Goal: Task Accomplishment & Management: Manage account settings

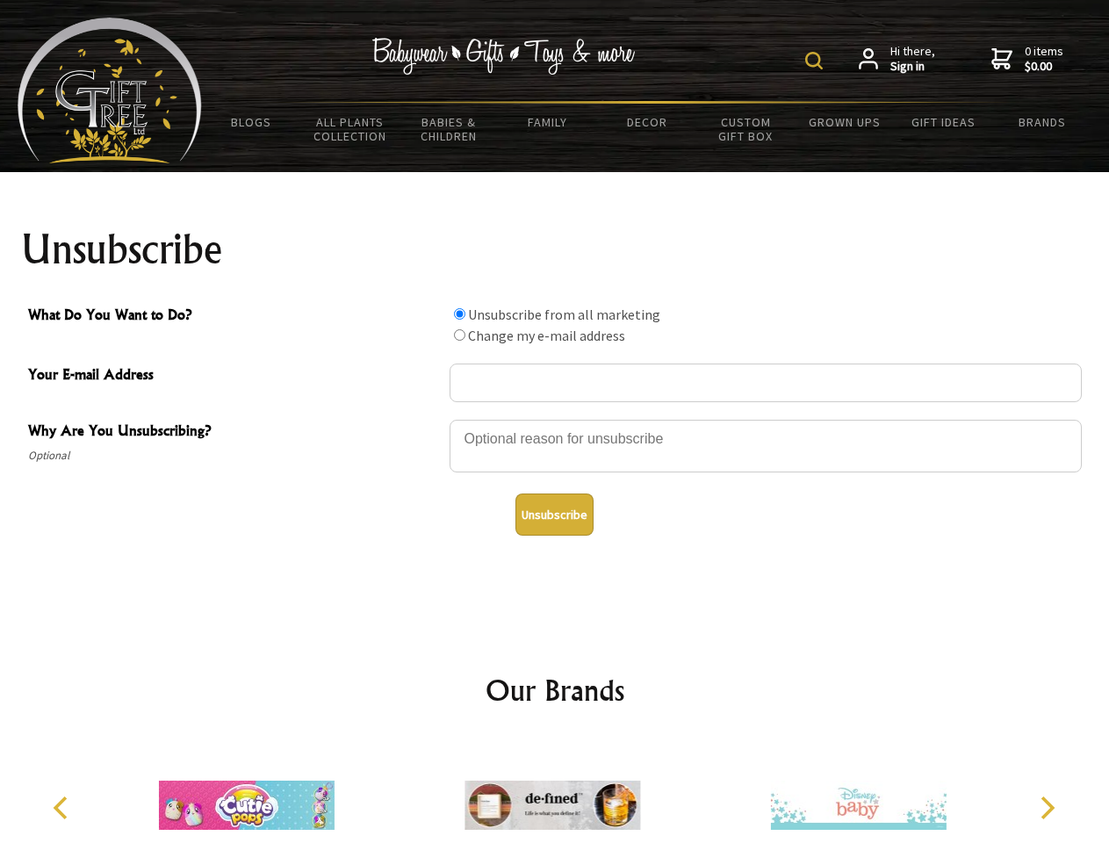
click at [817, 61] on img at bounding box center [814, 61] width 18 height 18
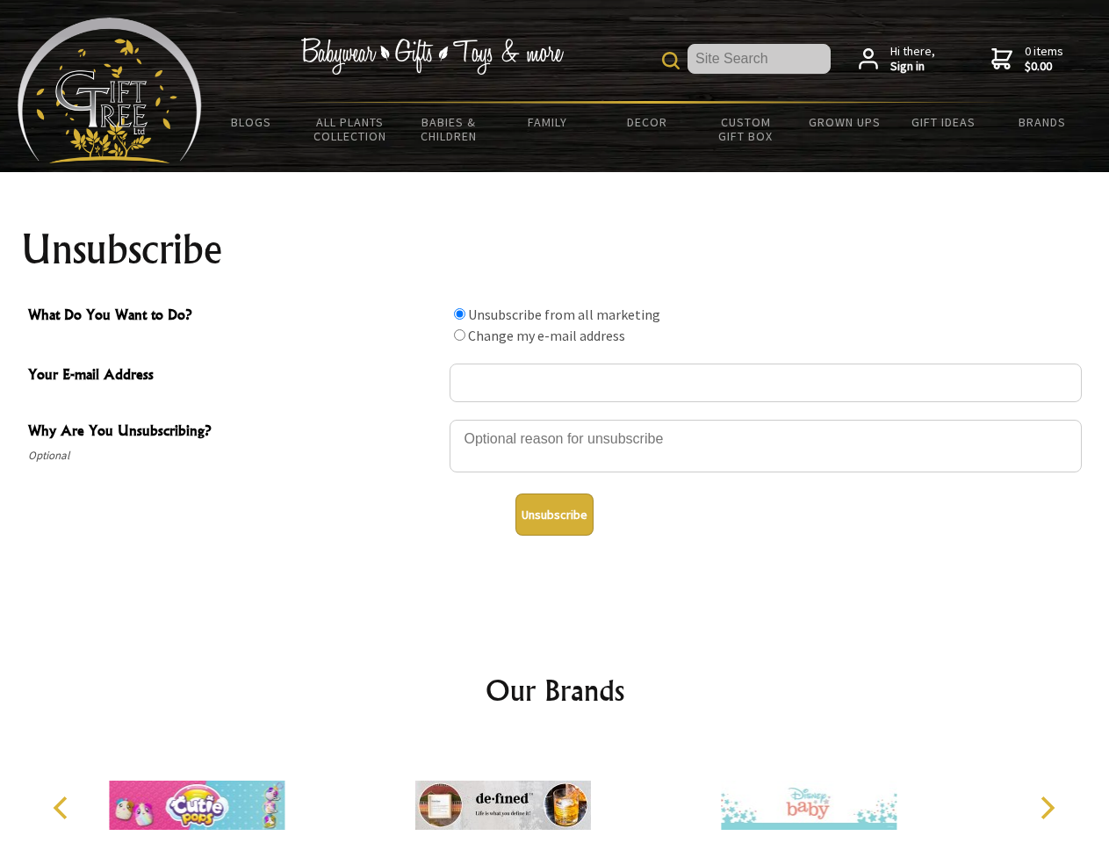
click at [555, 419] on div at bounding box center [766, 448] width 632 height 61
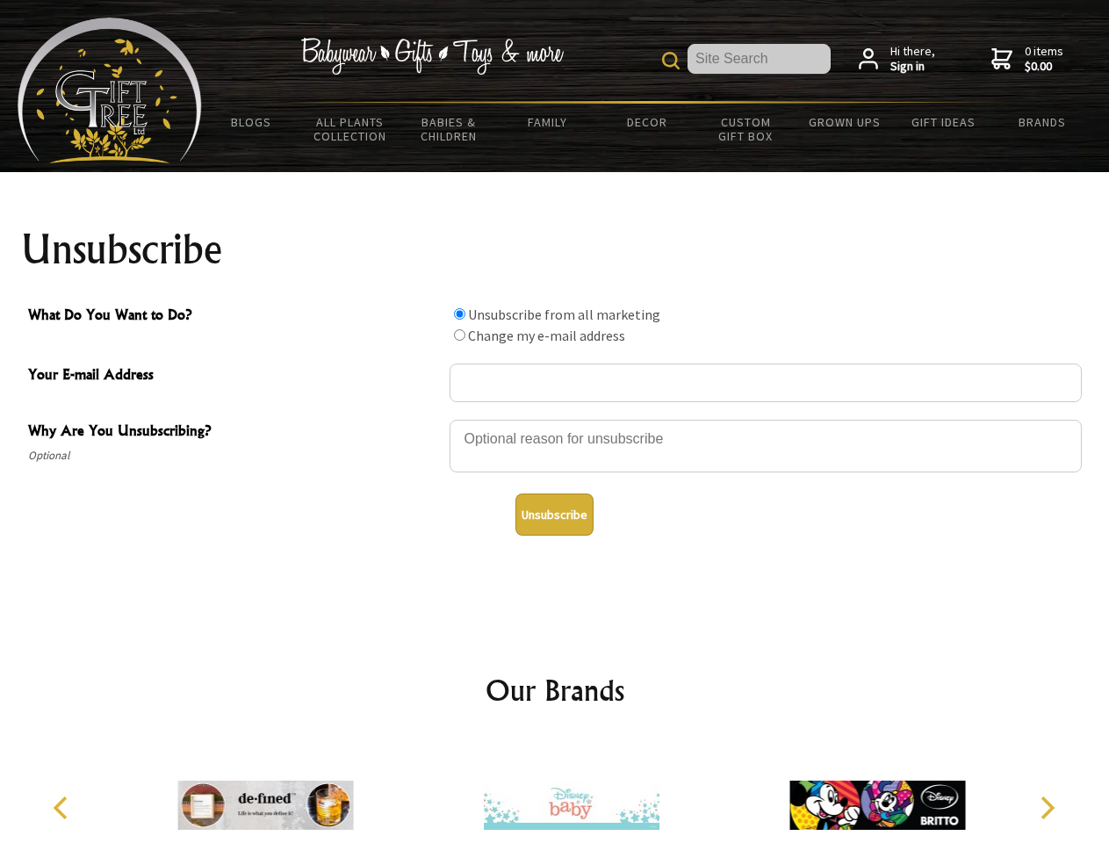
click at [459, 314] on input "What Do You Want to Do?" at bounding box center [459, 313] width 11 height 11
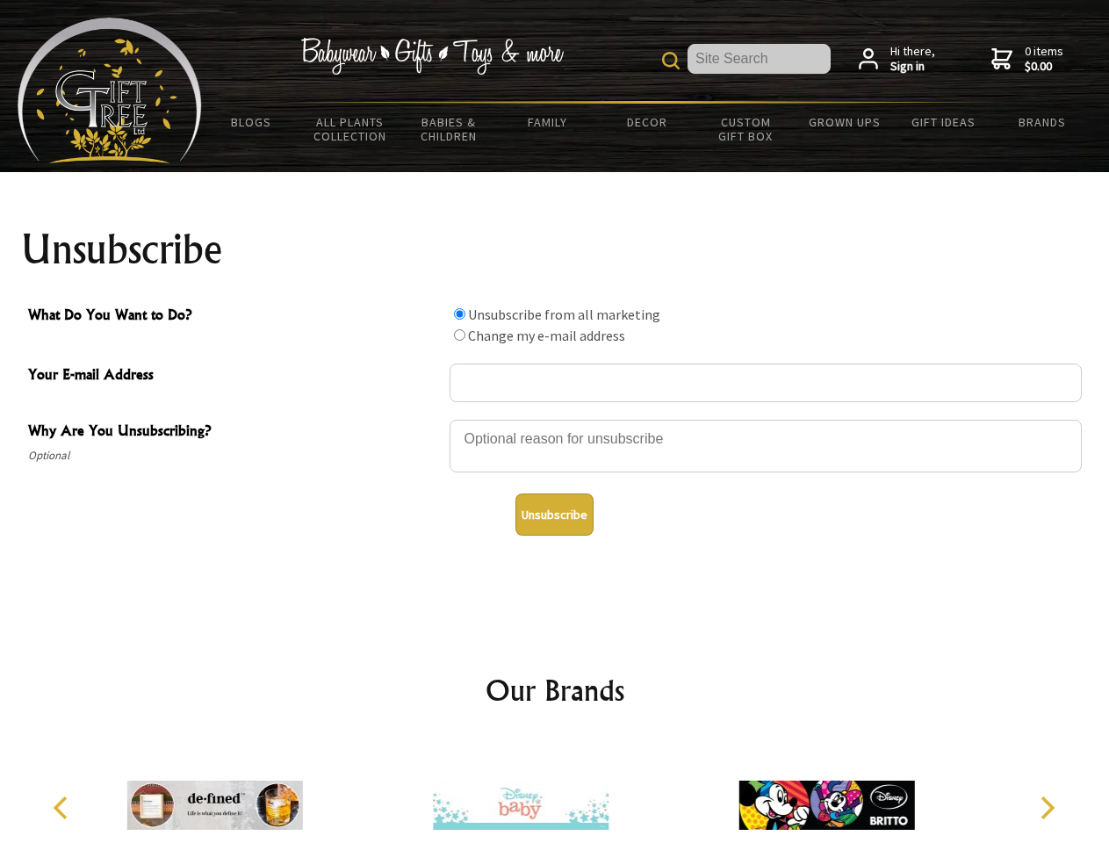
click at [459, 335] on input "What Do You Want to Do?" at bounding box center [459, 334] width 11 height 11
radio input "true"
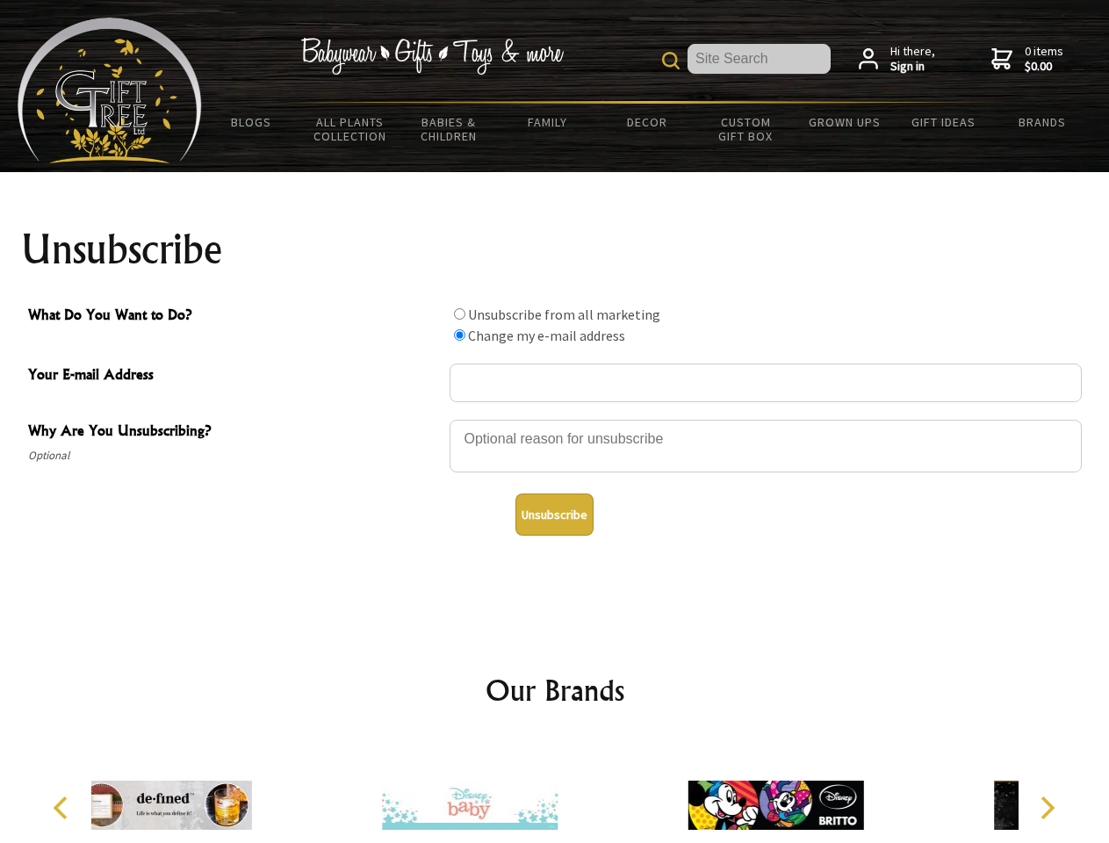
click at [554, 515] on button "Unsubscribe" at bounding box center [555, 515] width 78 height 42
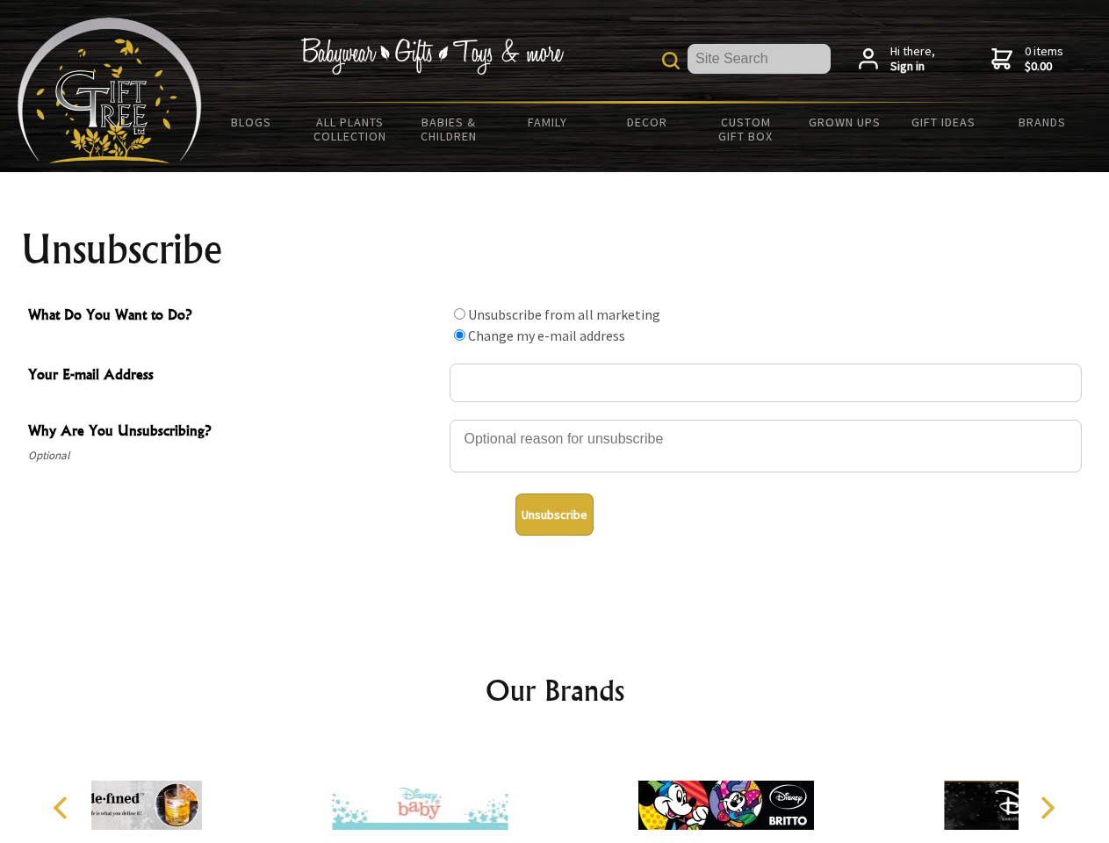
click at [555, 791] on div at bounding box center [420, 807] width 306 height 137
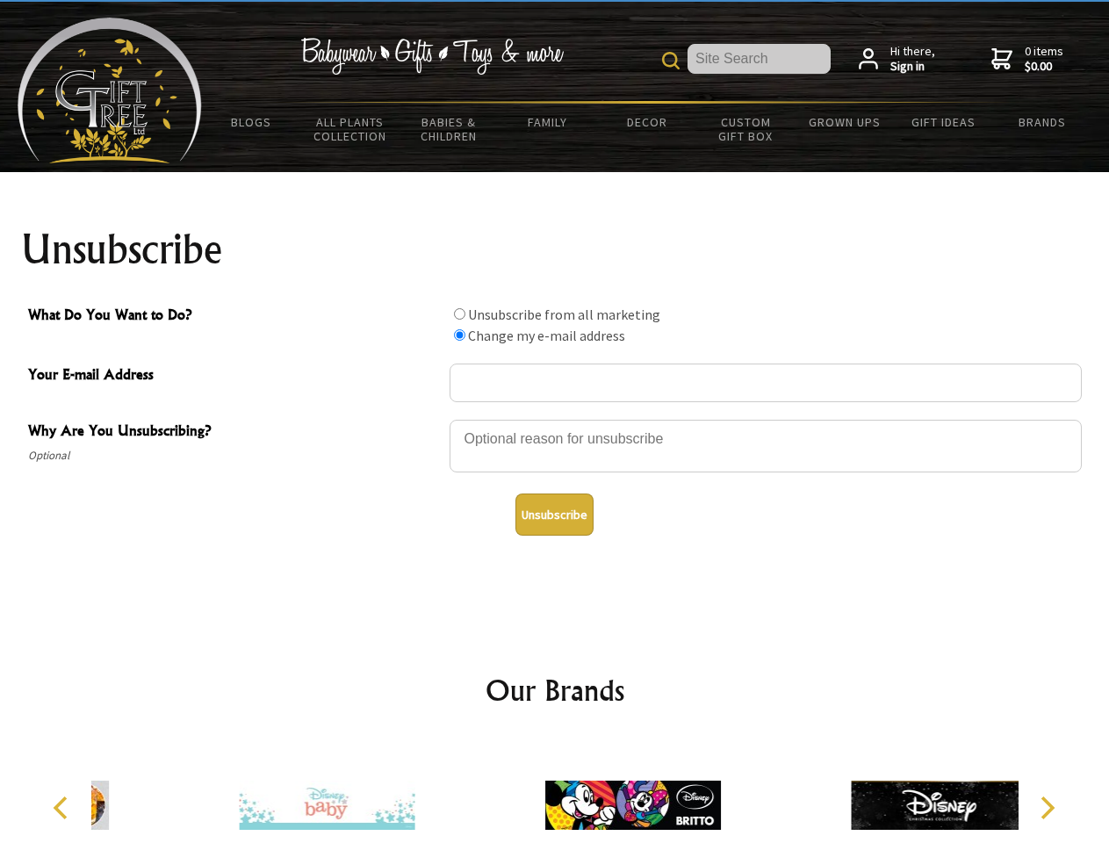
click at [63, 808] on icon "Previous" at bounding box center [62, 808] width 23 height 23
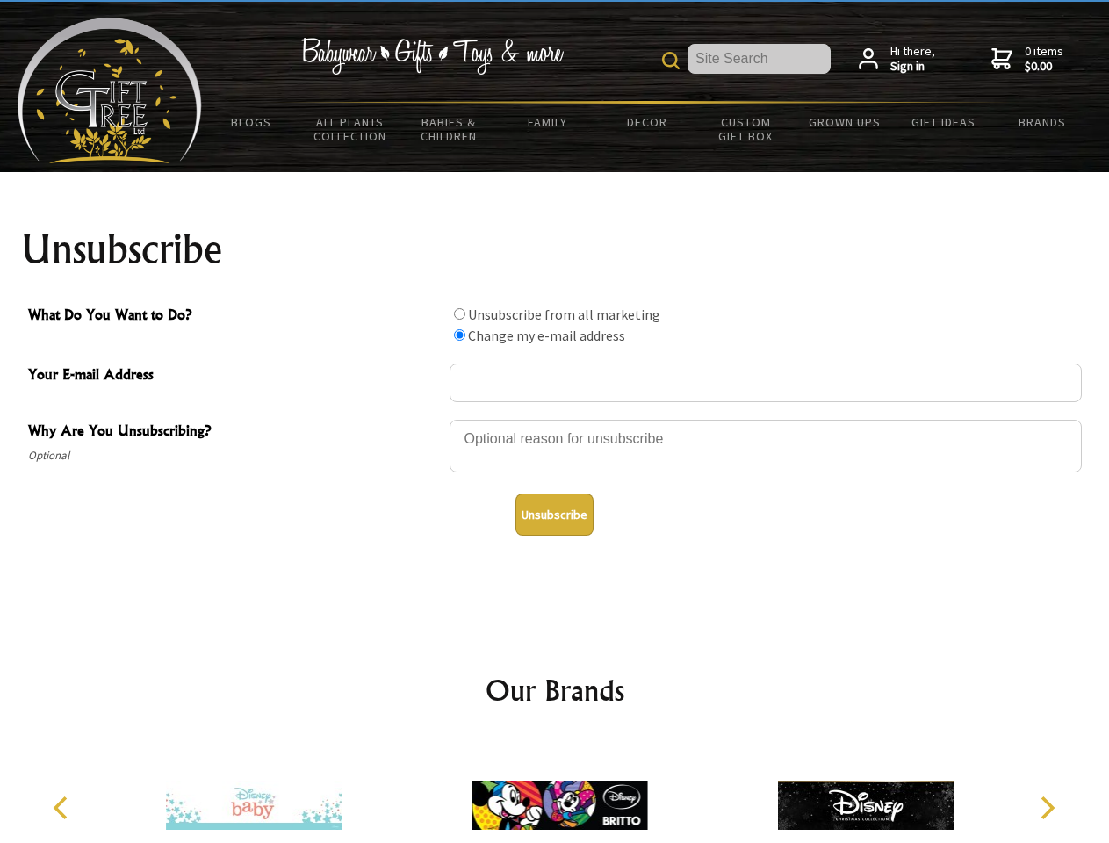
click at [1047, 808] on icon "Next" at bounding box center [1046, 808] width 23 height 23
